Goal: Task Accomplishment & Management: Manage account settings

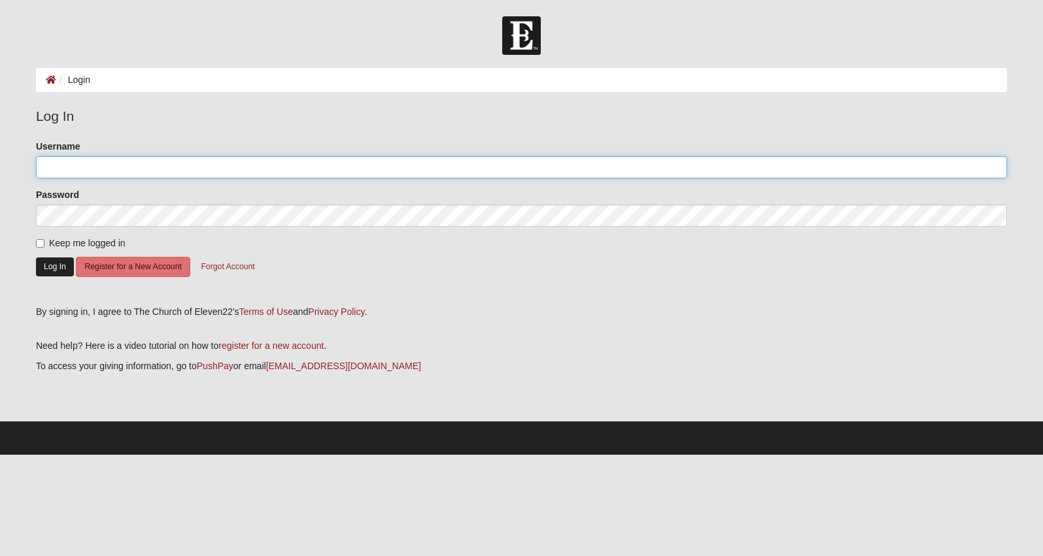
type input "blwhite150711"
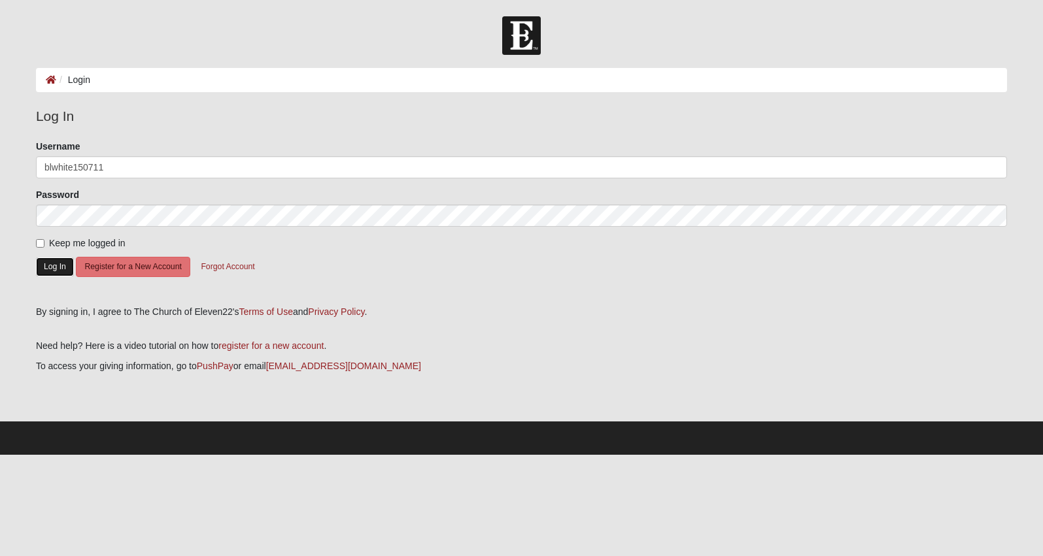
click at [52, 262] on button "Log In" at bounding box center [55, 267] width 38 height 19
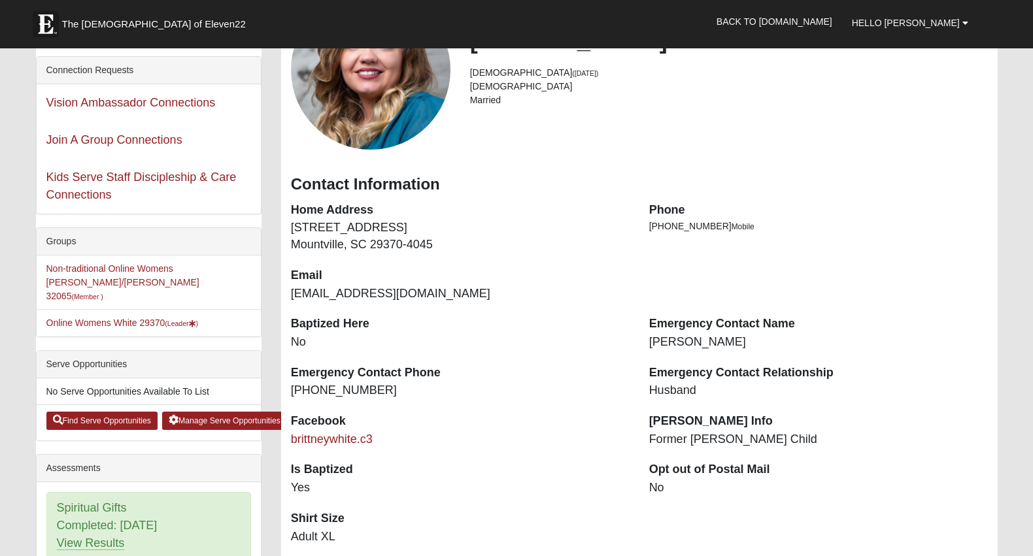
scroll to position [131, 0]
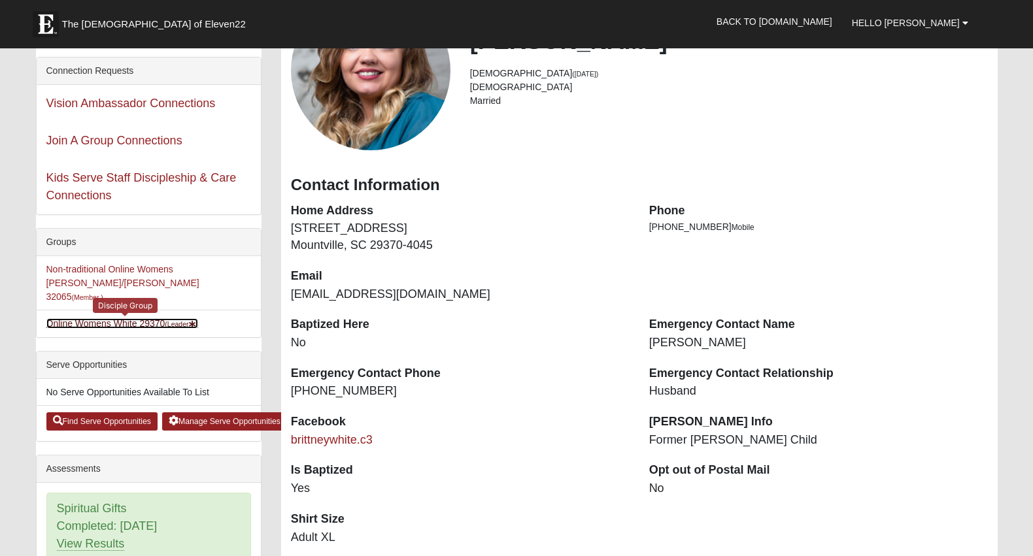
click at [97, 318] on link "Online Womens White 29370 (Leader )" at bounding box center [122, 323] width 152 height 10
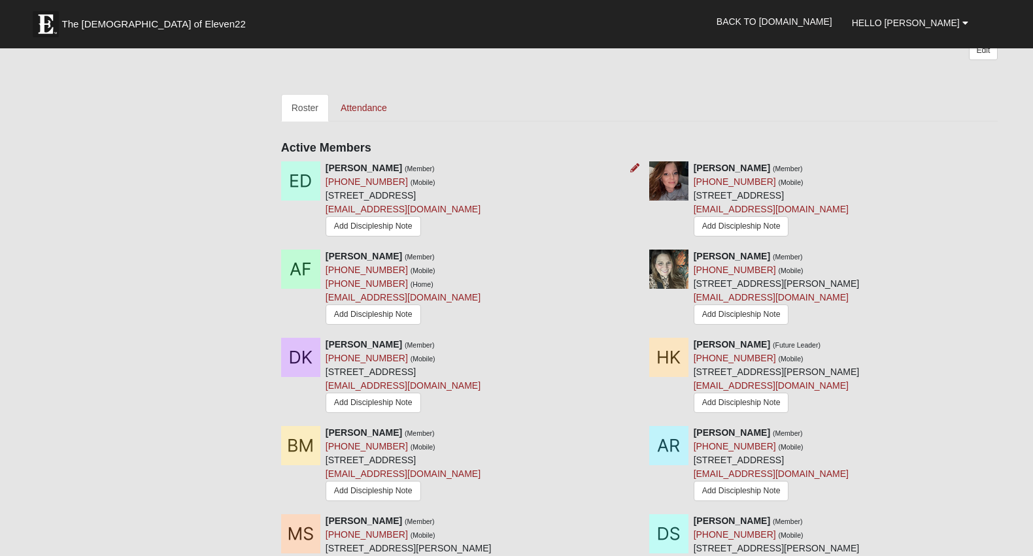
scroll to position [392, 0]
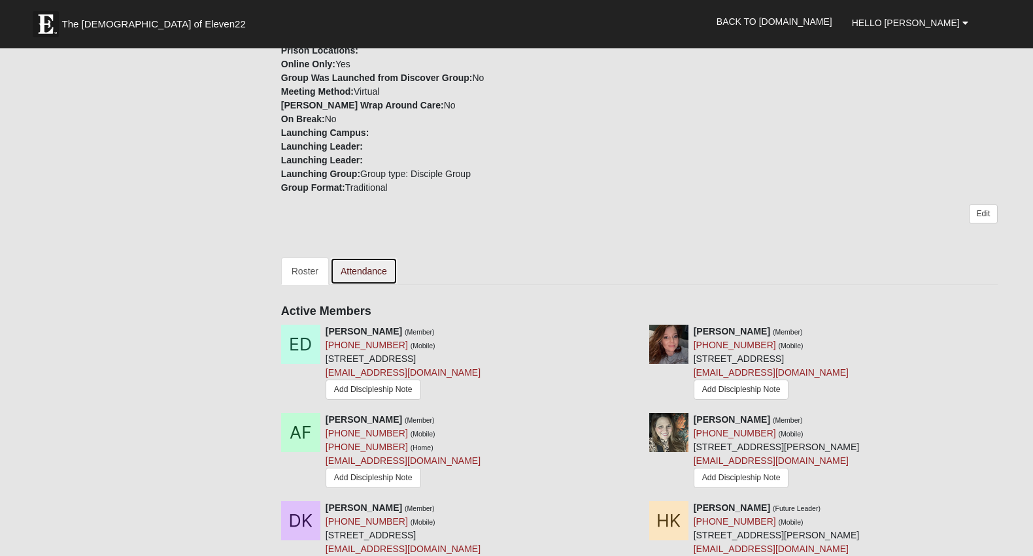
click at [377, 271] on link "Attendance" at bounding box center [363, 271] width 67 height 27
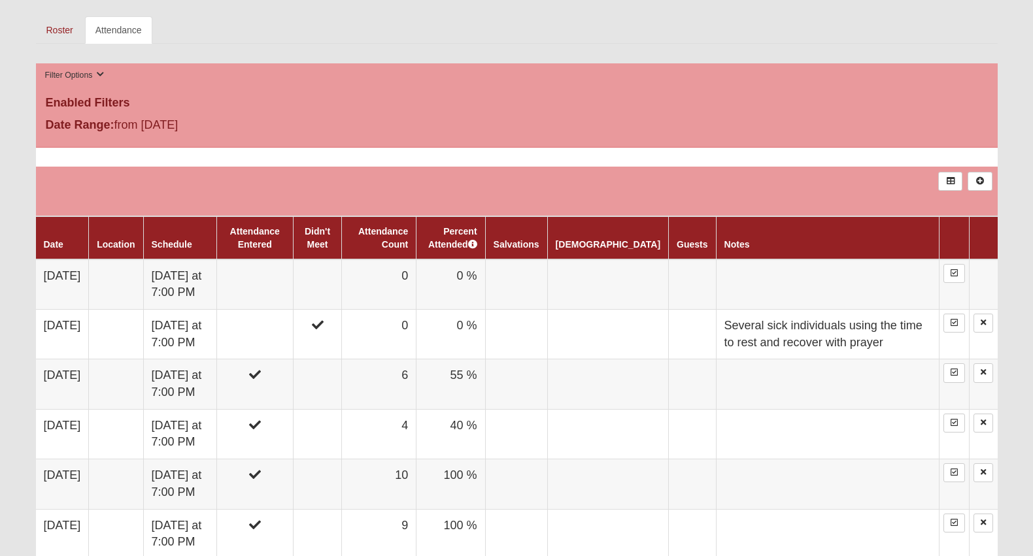
scroll to position [654, 0]
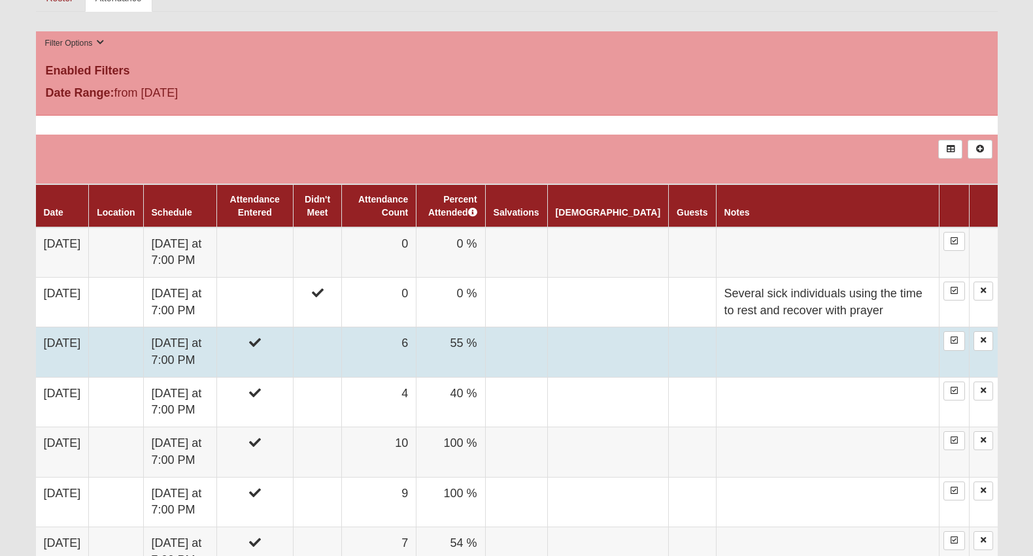
click at [293, 360] on td at bounding box center [254, 352] width 76 height 50
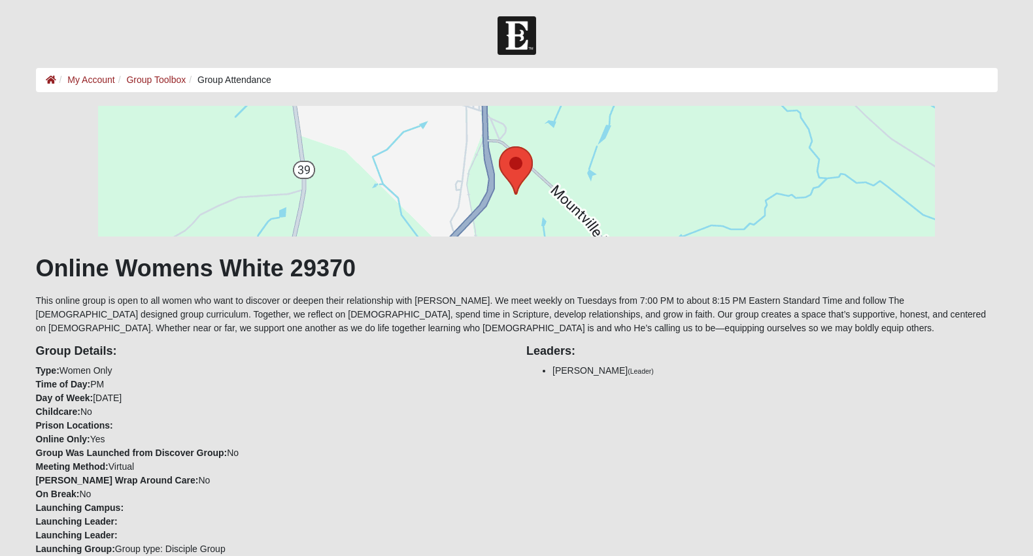
scroll to position [645, 0]
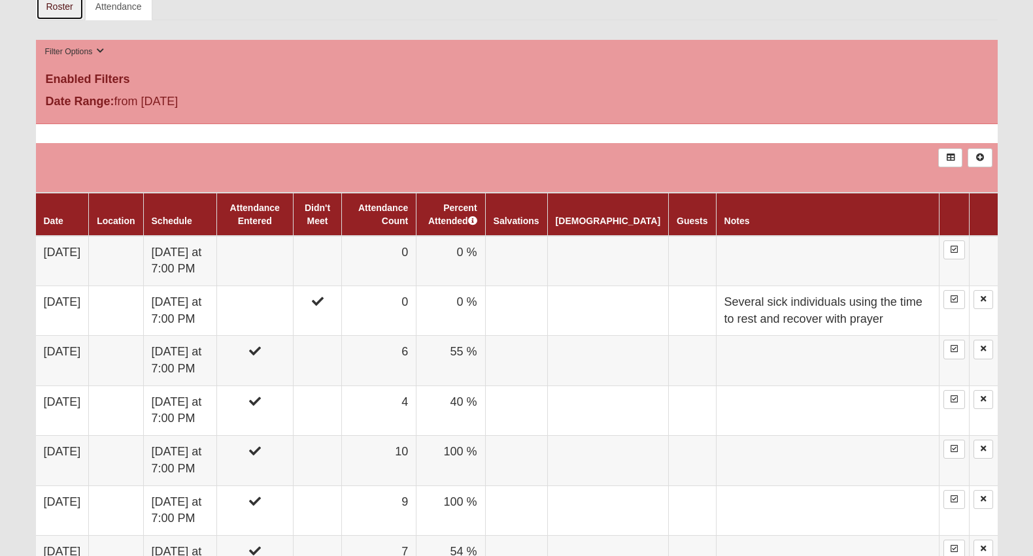
click at [63, 8] on link "Roster" at bounding box center [60, 6] width 48 height 27
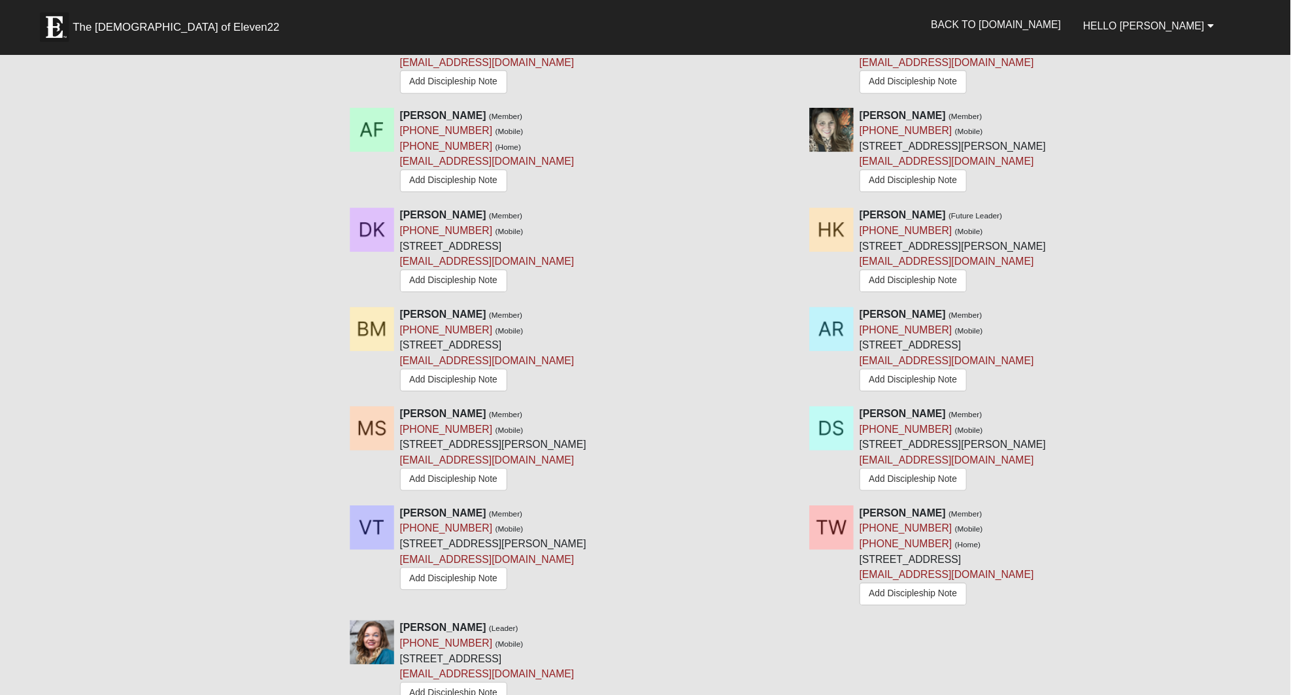
scroll to position [711, 0]
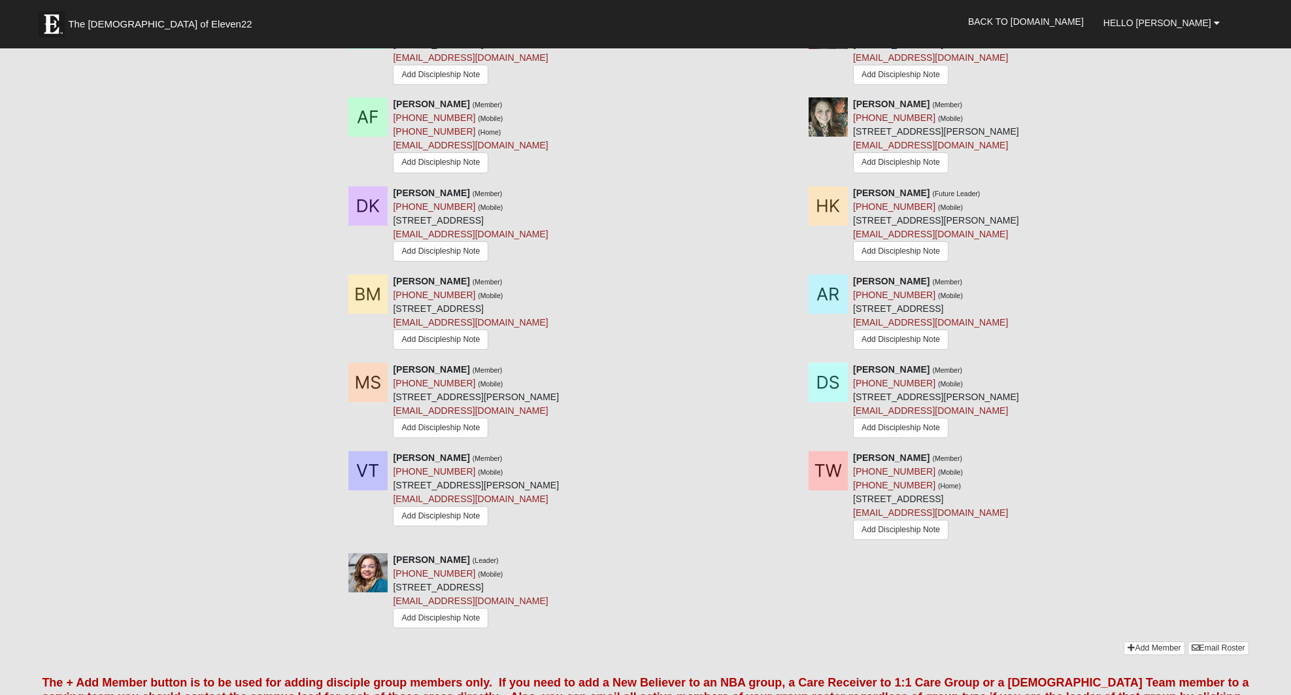
drag, startPoint x: 1145, startPoint y: 1, endPoint x: 245, endPoint y: 405, distance: 986.9
click at [245, 405] on div "Groups Non-traditional Online Womens [PERSON_NAME]/[PERSON_NAME] 32065 (Member …" at bounding box center [645, 5] width 1226 height 1324
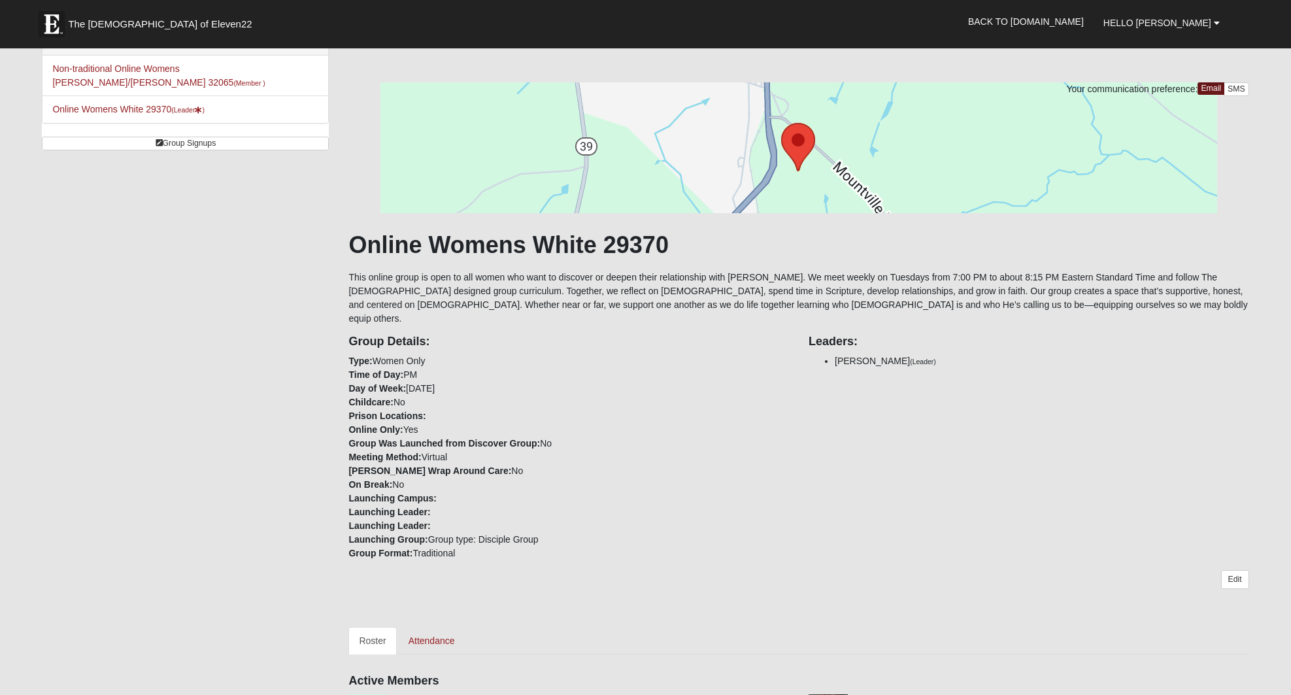
scroll to position [0, 0]
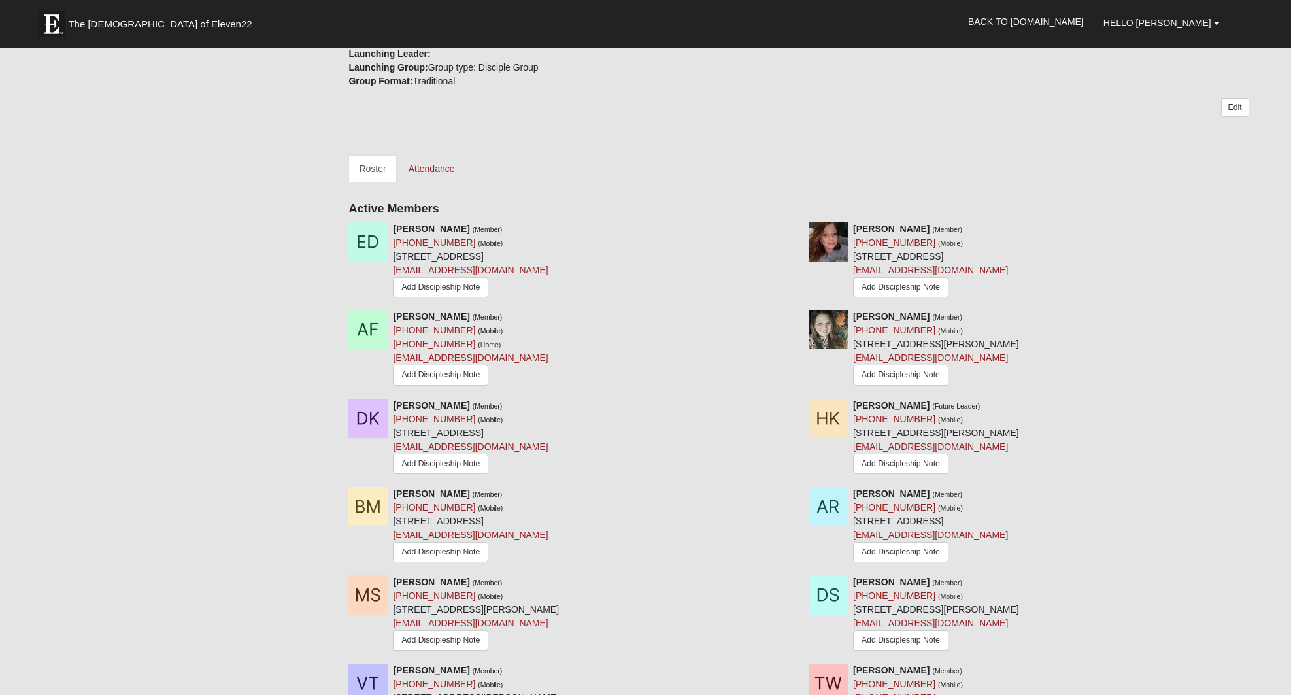
scroll to position [490, 0]
